Goal: Information Seeking & Learning: Find specific page/section

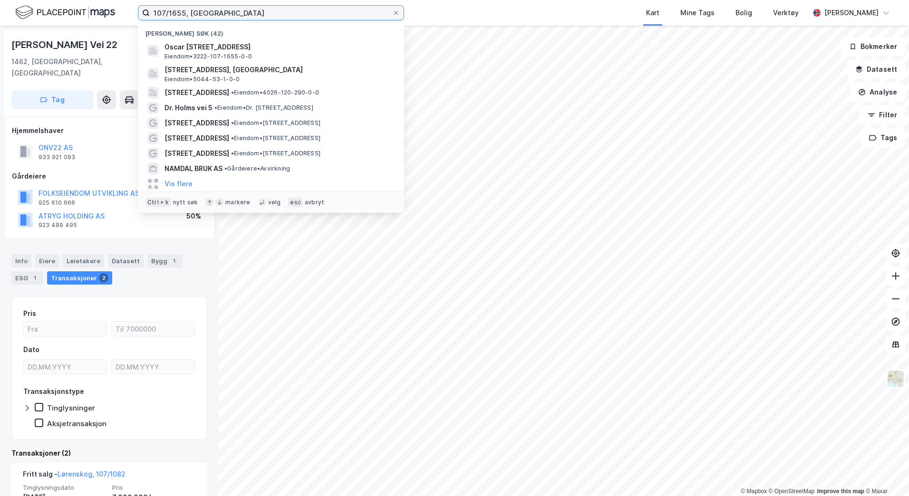
drag, startPoint x: 232, startPoint y: 15, endPoint x: -48, endPoint y: -16, distance: 282.5
click at [0, 0] on html "107/1655, lørensko Nylige søk (42) Oscar [STREET_ADDRESS] Eiendom • 3222-107-16…" at bounding box center [454, 248] width 909 height 496
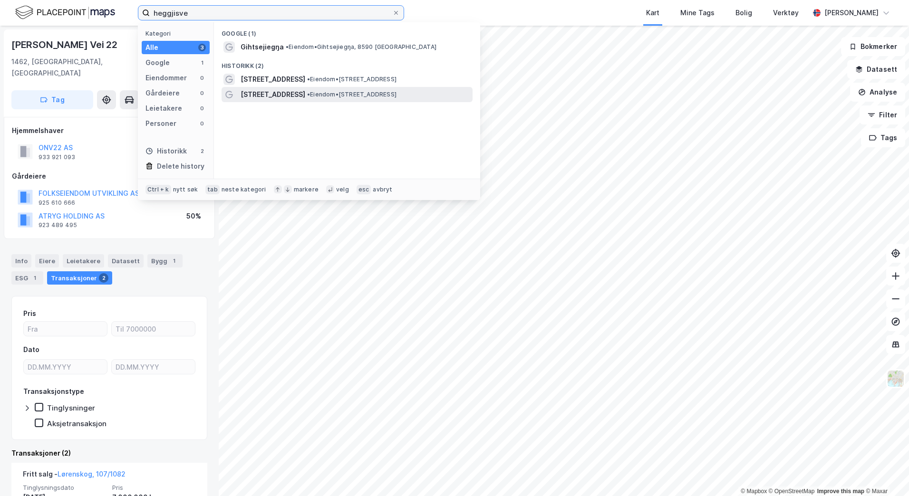
type input "heggjisve"
click at [273, 94] on span "[STREET_ADDRESS]" at bounding box center [272, 94] width 65 height 11
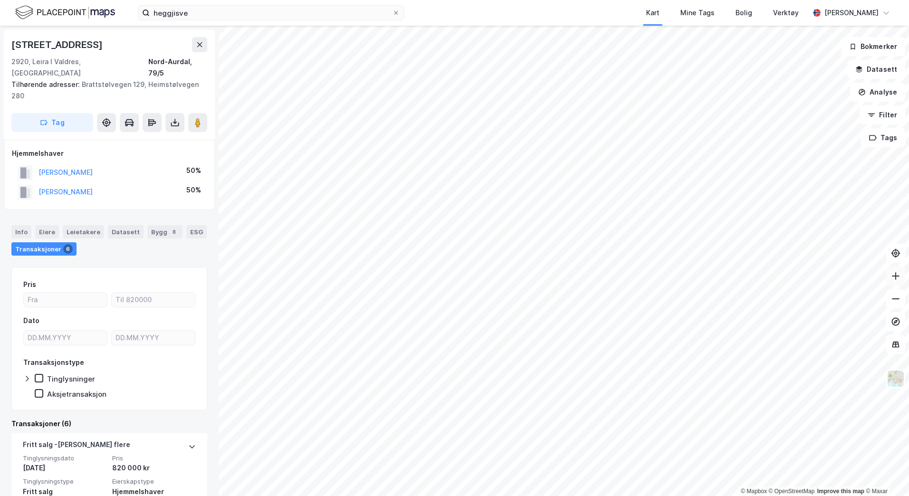
click at [901, 280] on button at bounding box center [895, 276] width 19 height 19
click at [662, 496] on html "heggjisve Kart Mine Tags Bolig Verktøy [PERSON_NAME] © Mapbox © OpenStreetMap I…" at bounding box center [454, 248] width 909 height 496
click at [893, 275] on icon at bounding box center [896, 276] width 10 height 10
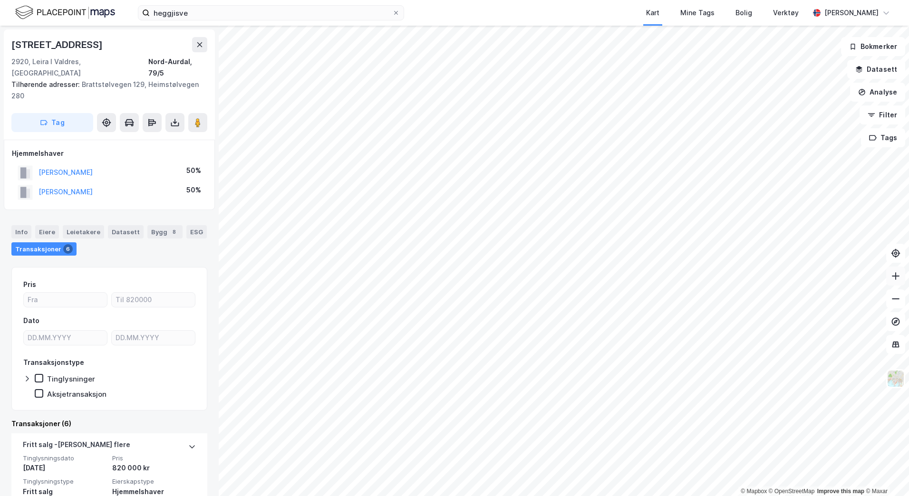
click at [893, 275] on icon at bounding box center [896, 276] width 10 height 10
click at [894, 276] on icon at bounding box center [896, 276] width 8 height 1
click at [896, 271] on button at bounding box center [895, 276] width 19 height 19
click at [898, 298] on icon at bounding box center [896, 299] width 10 height 10
click at [195, 45] on button at bounding box center [199, 44] width 15 height 15
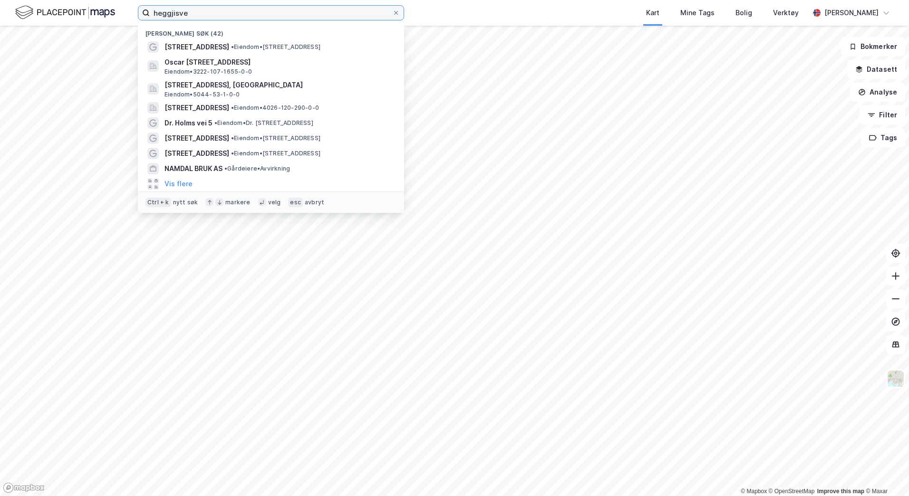
drag, startPoint x: 205, startPoint y: 13, endPoint x: -90, endPoint y: 25, distance: 295.4
click at [0, 25] on html "heggjisve [PERSON_NAME] søk (42) [STREET_ADDRESS] • Eiendom • [STREET_ADDRESS] …" at bounding box center [454, 248] width 909 height 496
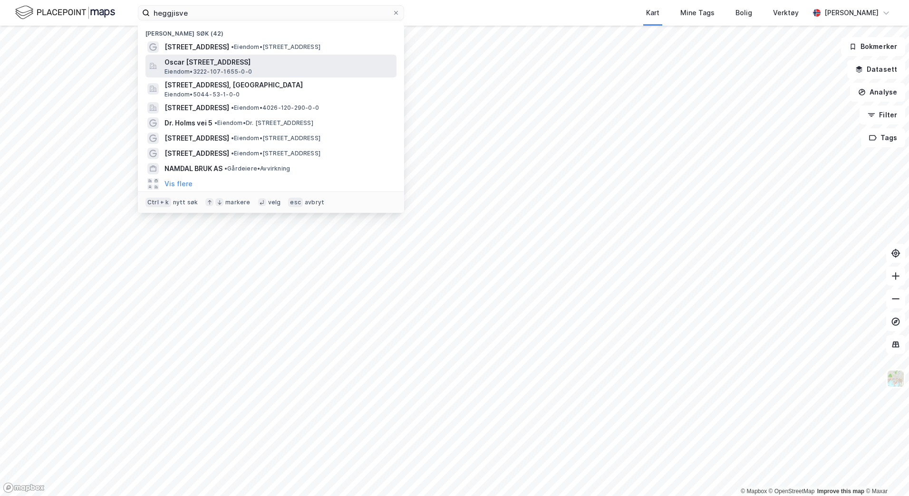
click at [213, 68] on span "Eiendom • 3222-107-1655-0-0" at bounding box center [207, 72] width 87 height 8
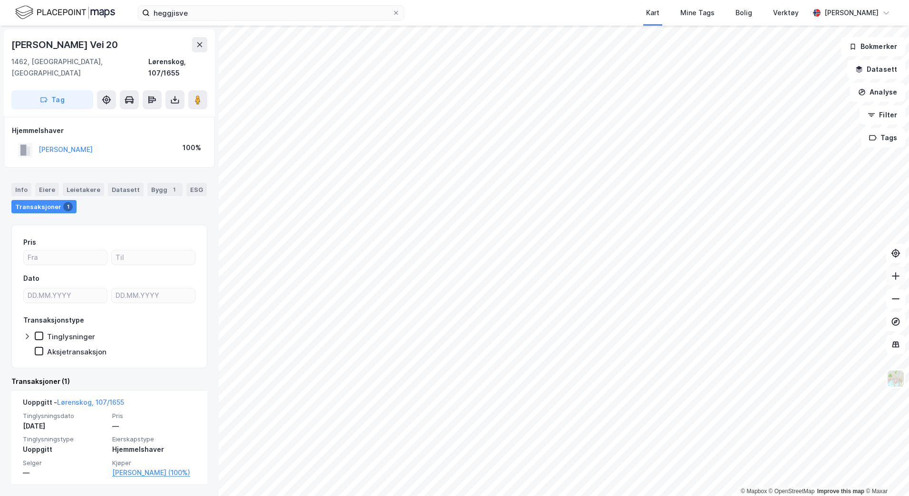
click at [895, 280] on icon at bounding box center [896, 276] width 10 height 10
